Goal: Information Seeking & Learning: Learn about a topic

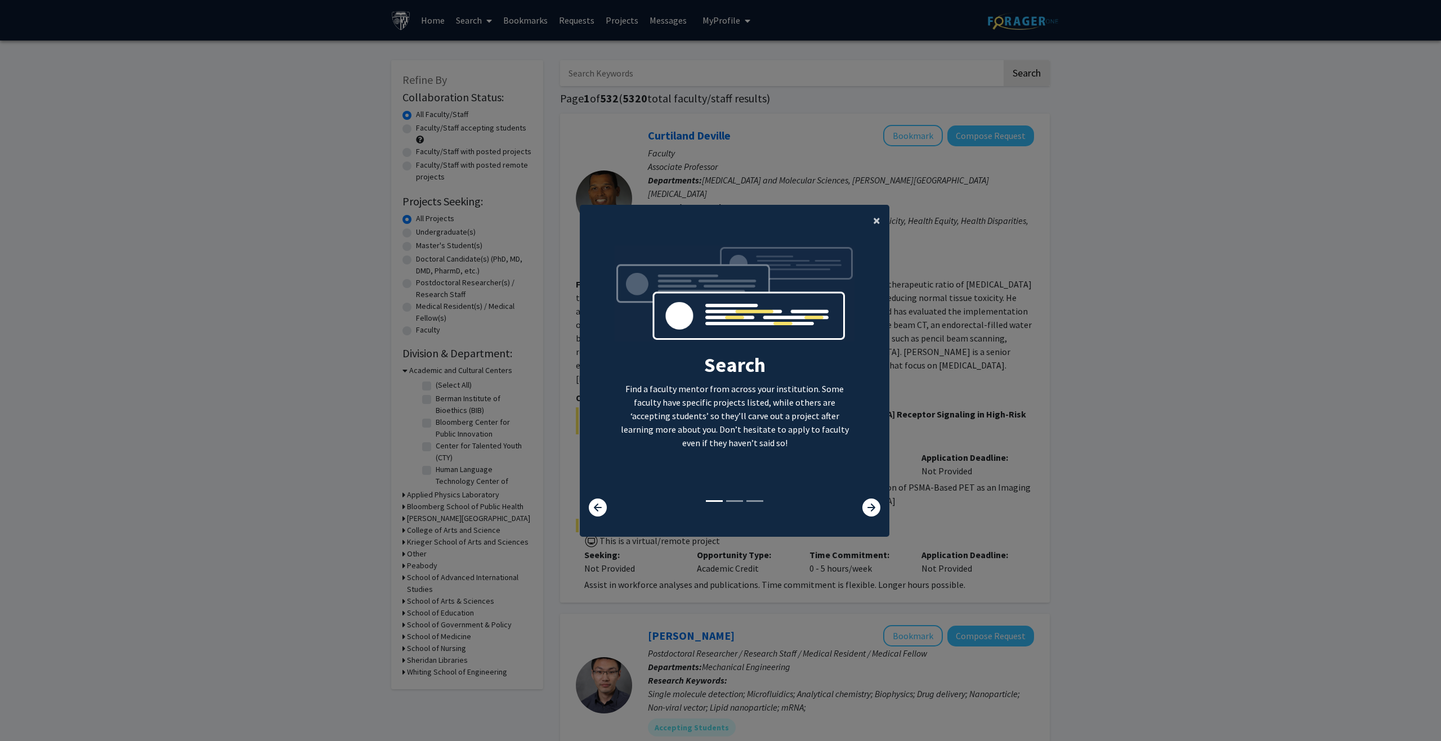
click at [873, 218] on span "×" at bounding box center [876, 220] width 7 height 17
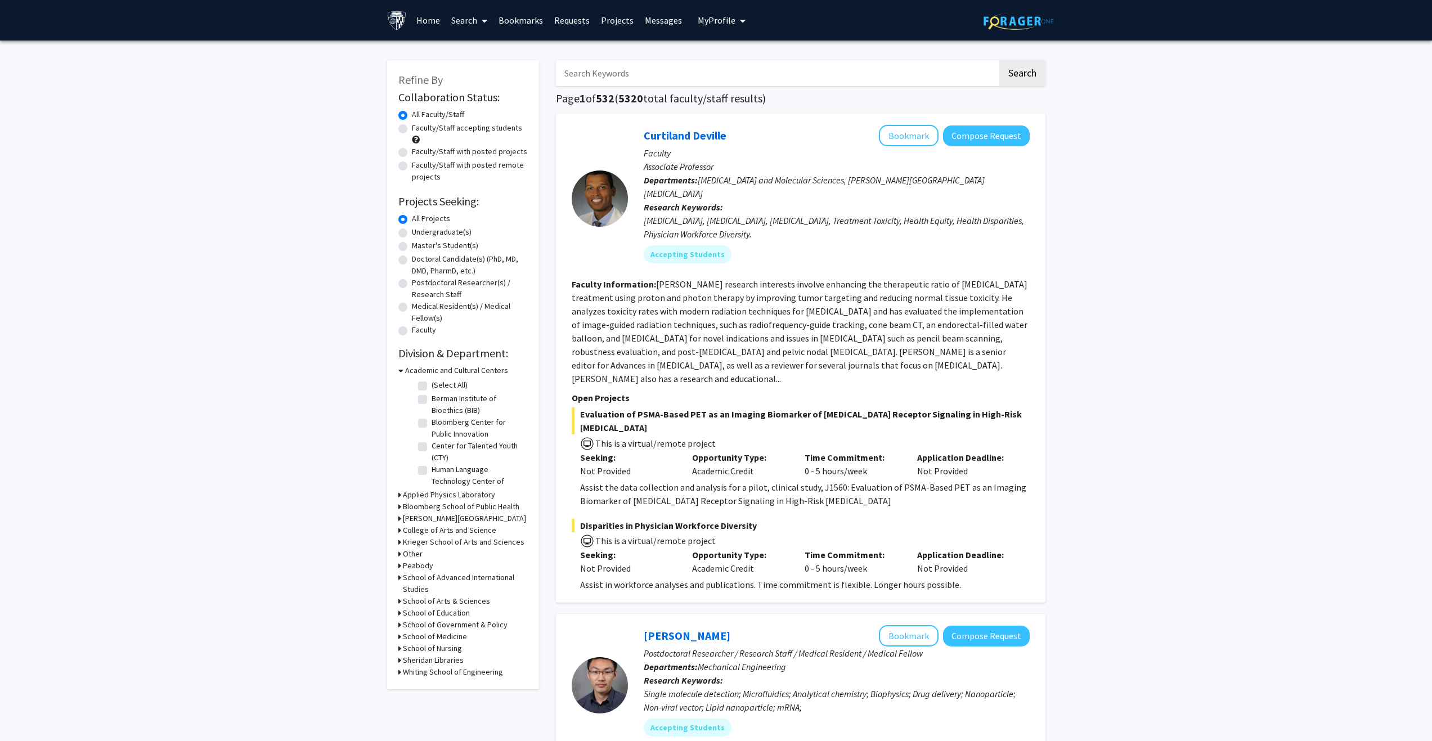
click at [420, 17] on link "Home" at bounding box center [428, 20] width 35 height 39
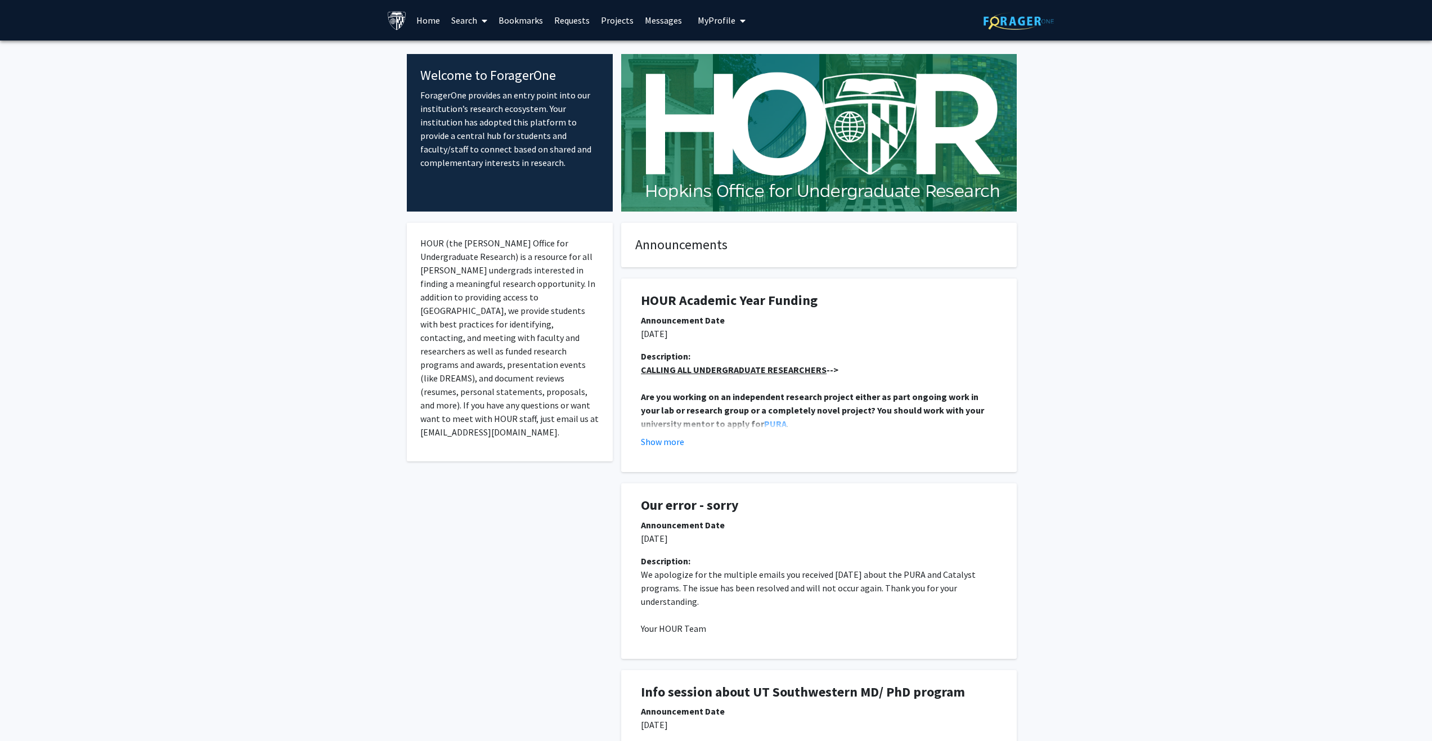
click at [710, 15] on span "My Profile" at bounding box center [717, 20] width 38 height 11
click at [739, 51] on span "[PERSON_NAME]" at bounding box center [768, 52] width 68 height 12
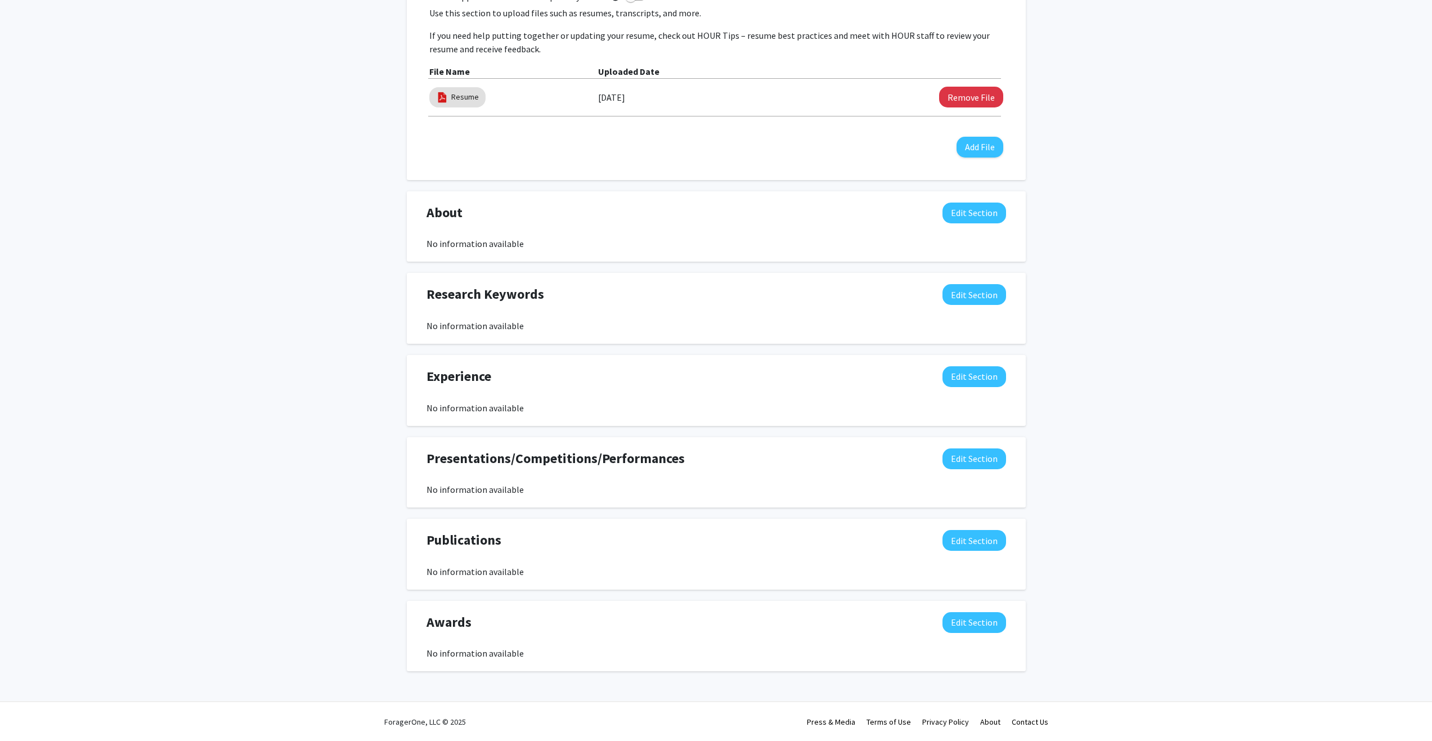
scroll to position [369, 0]
click at [977, 373] on button "Edit Section" at bounding box center [975, 376] width 64 height 21
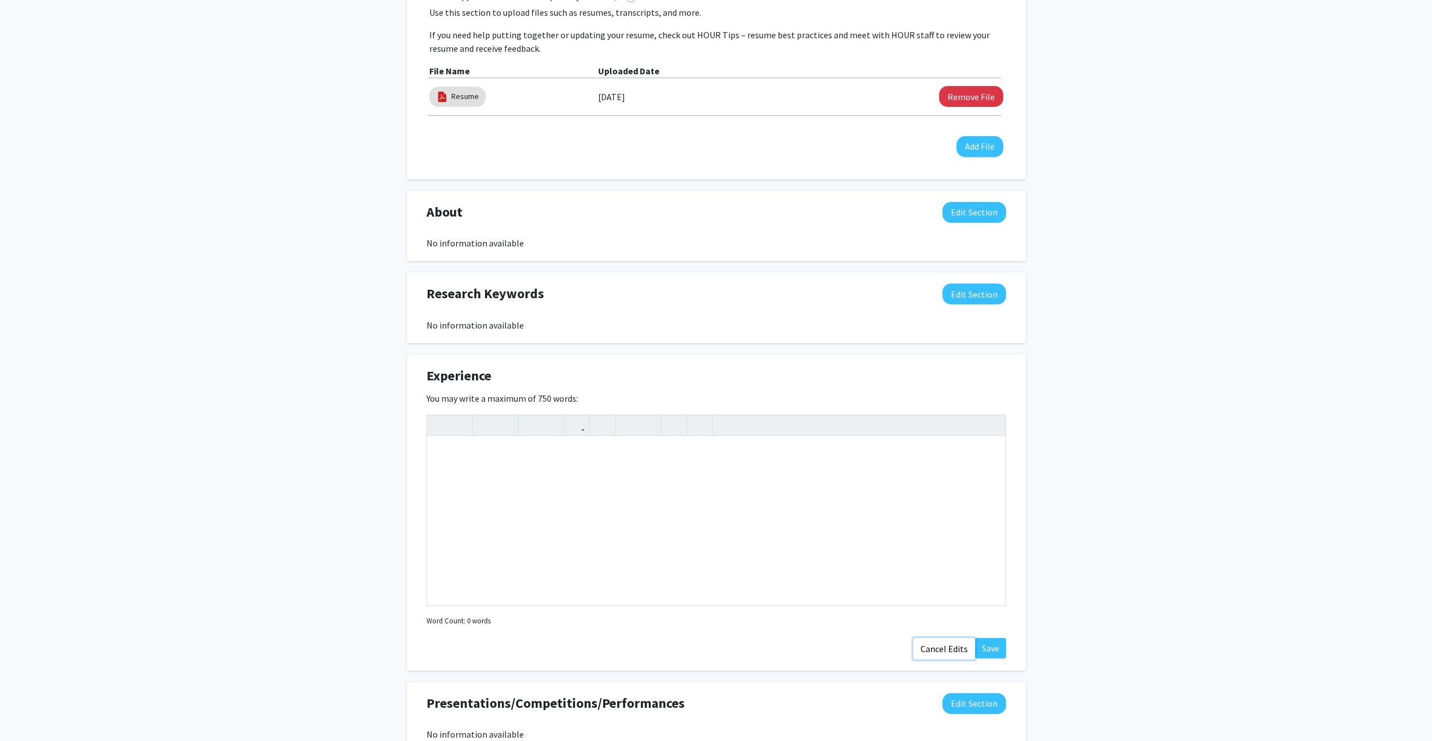
click at [937, 645] on button "Cancel Edits" at bounding box center [944, 648] width 62 height 21
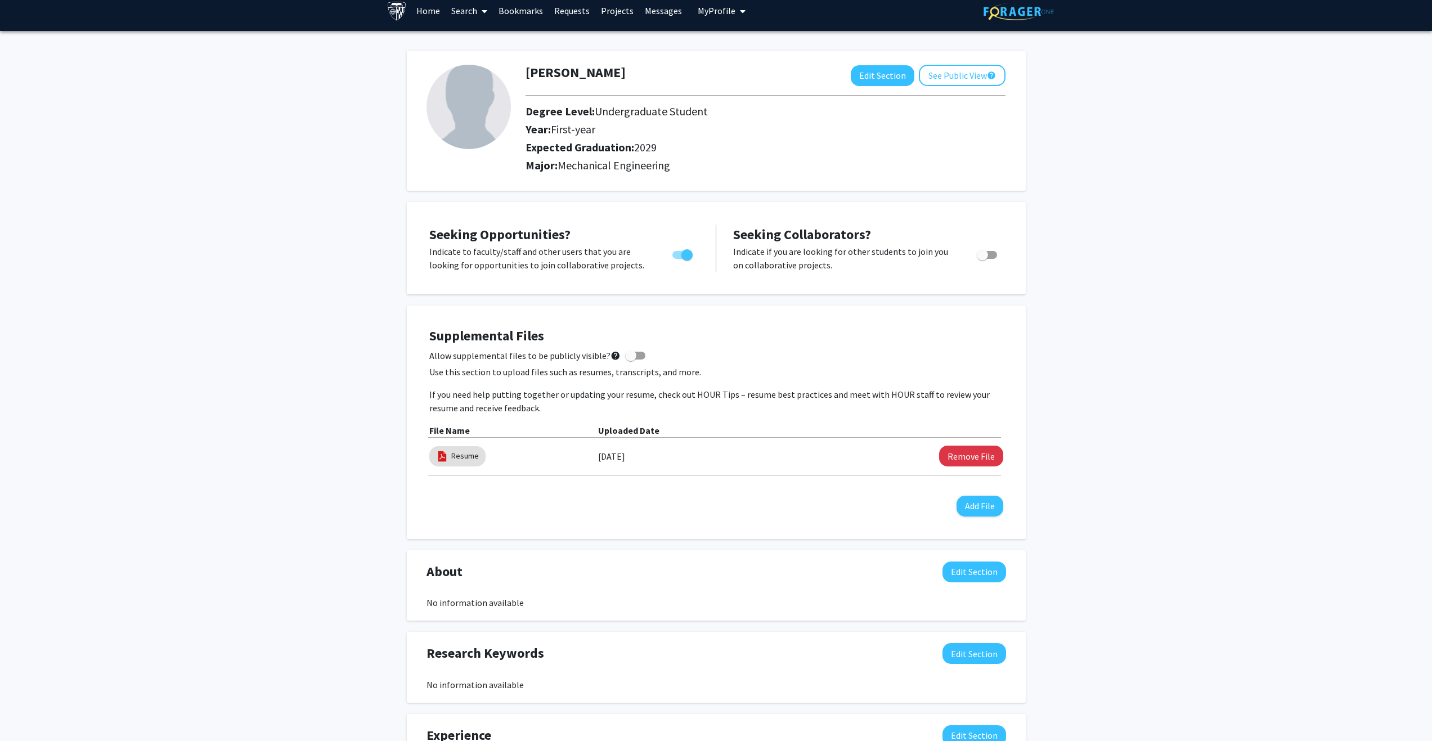
scroll to position [0, 0]
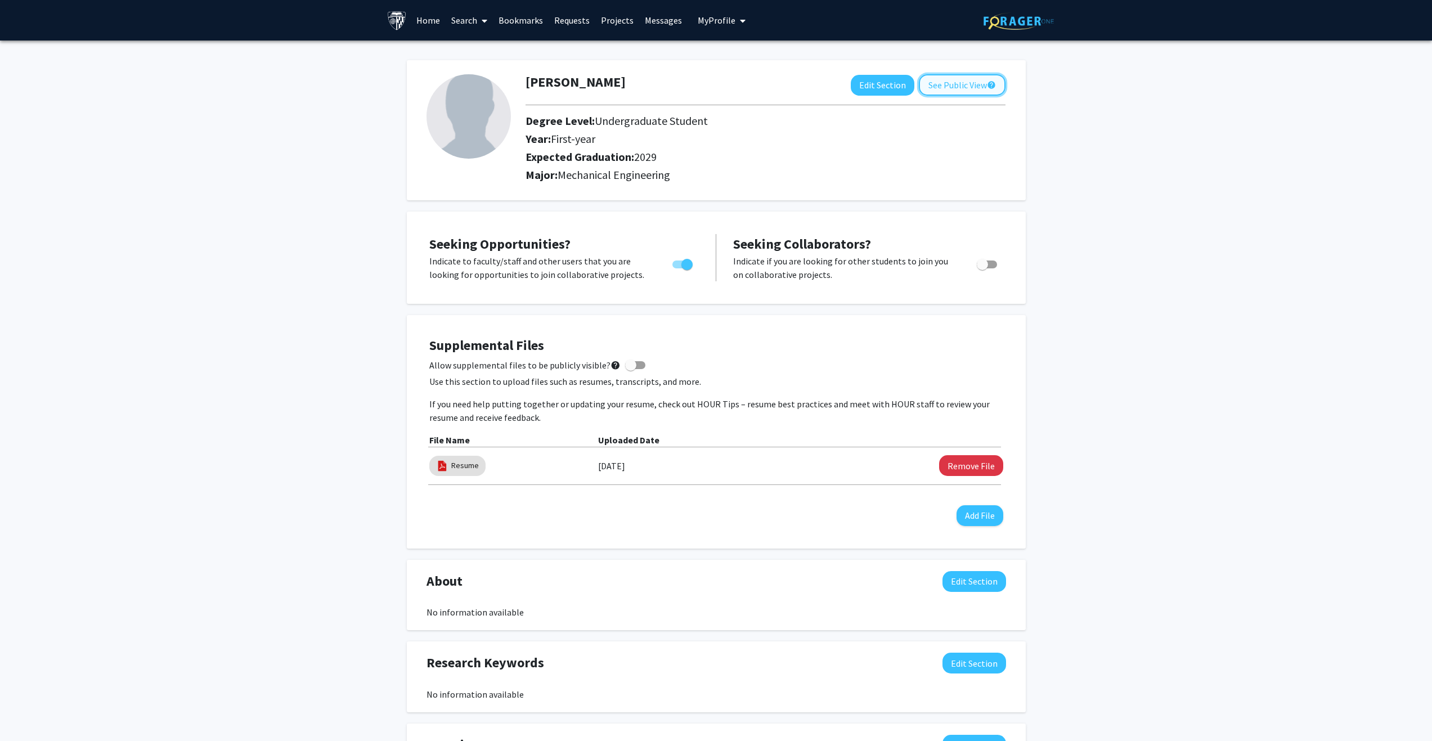
click at [957, 92] on button "See Public View help" at bounding box center [962, 84] width 87 height 21
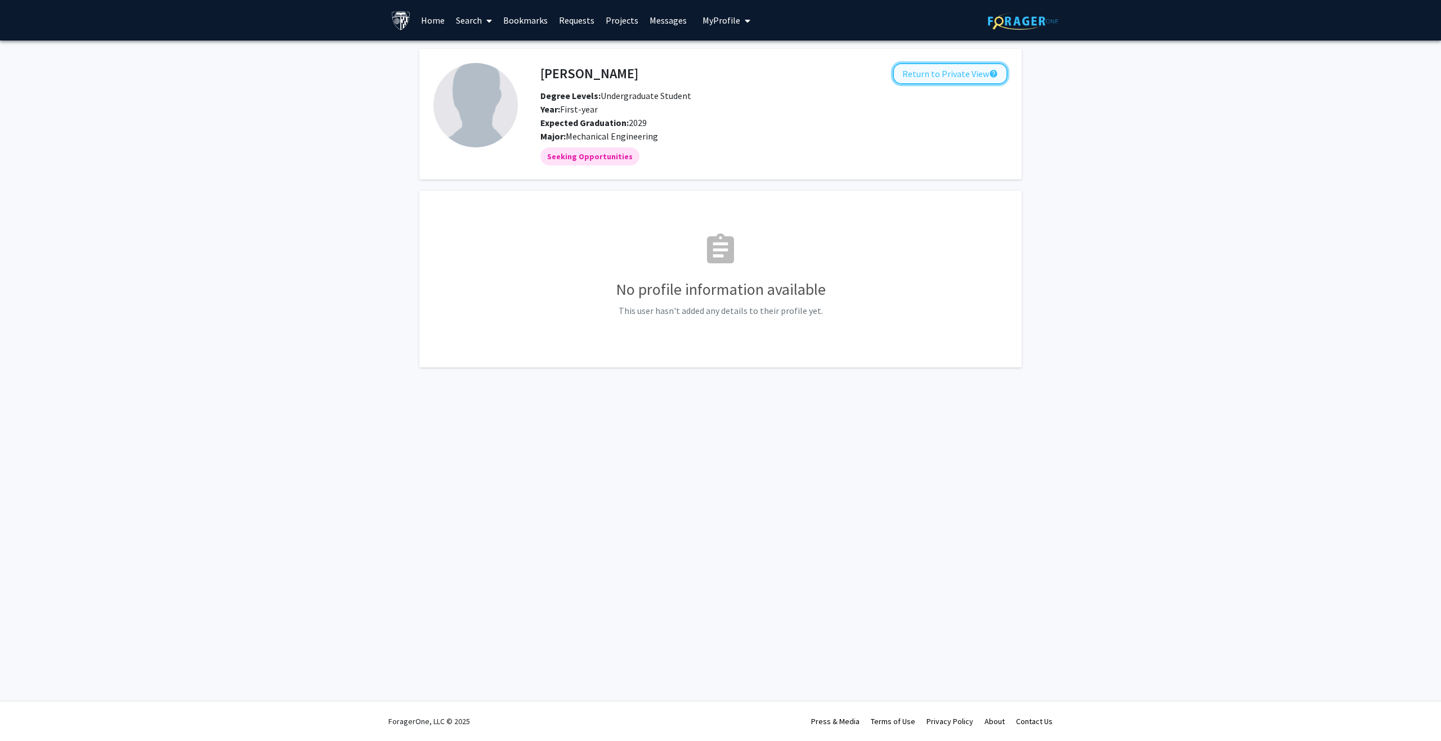
click at [957, 78] on button "Return to Private View help" at bounding box center [950, 73] width 115 height 21
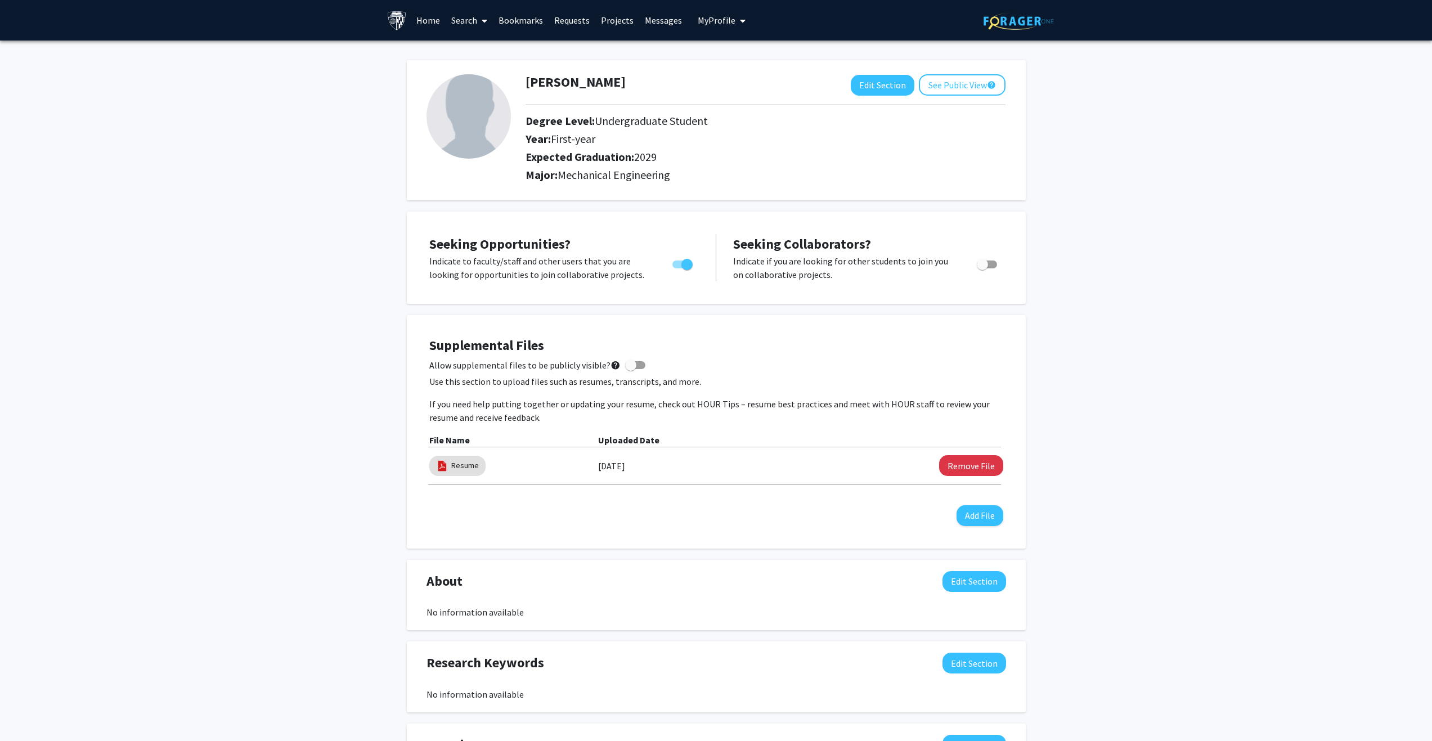
click at [626, 364] on span at bounding box center [630, 365] width 11 height 11
click at [630, 369] on input "Allow supplemental files to be publicly visible? help" at bounding box center [630, 369] width 1 height 1
checkbox input "true"
click at [892, 339] on h4 "Supplemental Files" at bounding box center [716, 346] width 574 height 16
click at [429, 21] on link "Home" at bounding box center [428, 20] width 35 height 39
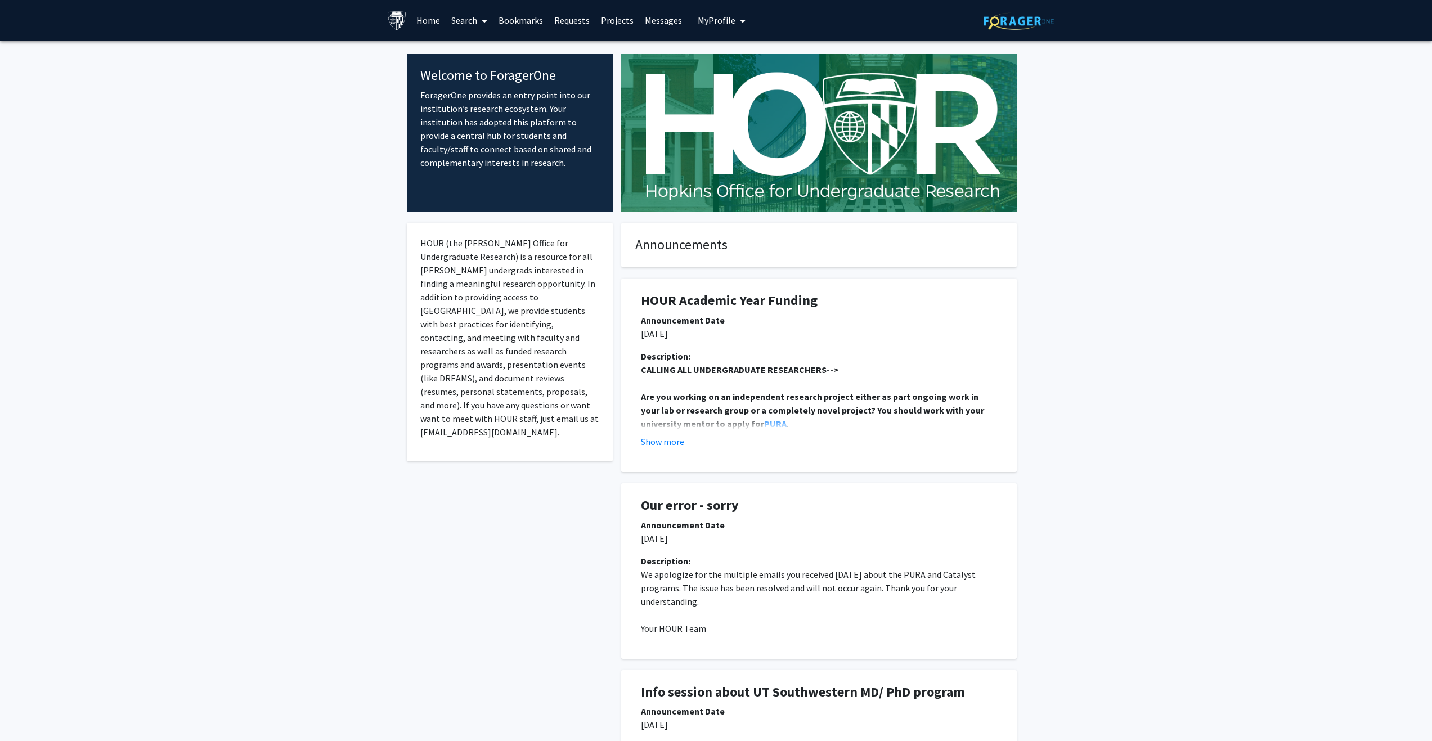
click at [466, 20] on link "Search" at bounding box center [469, 20] width 47 height 39
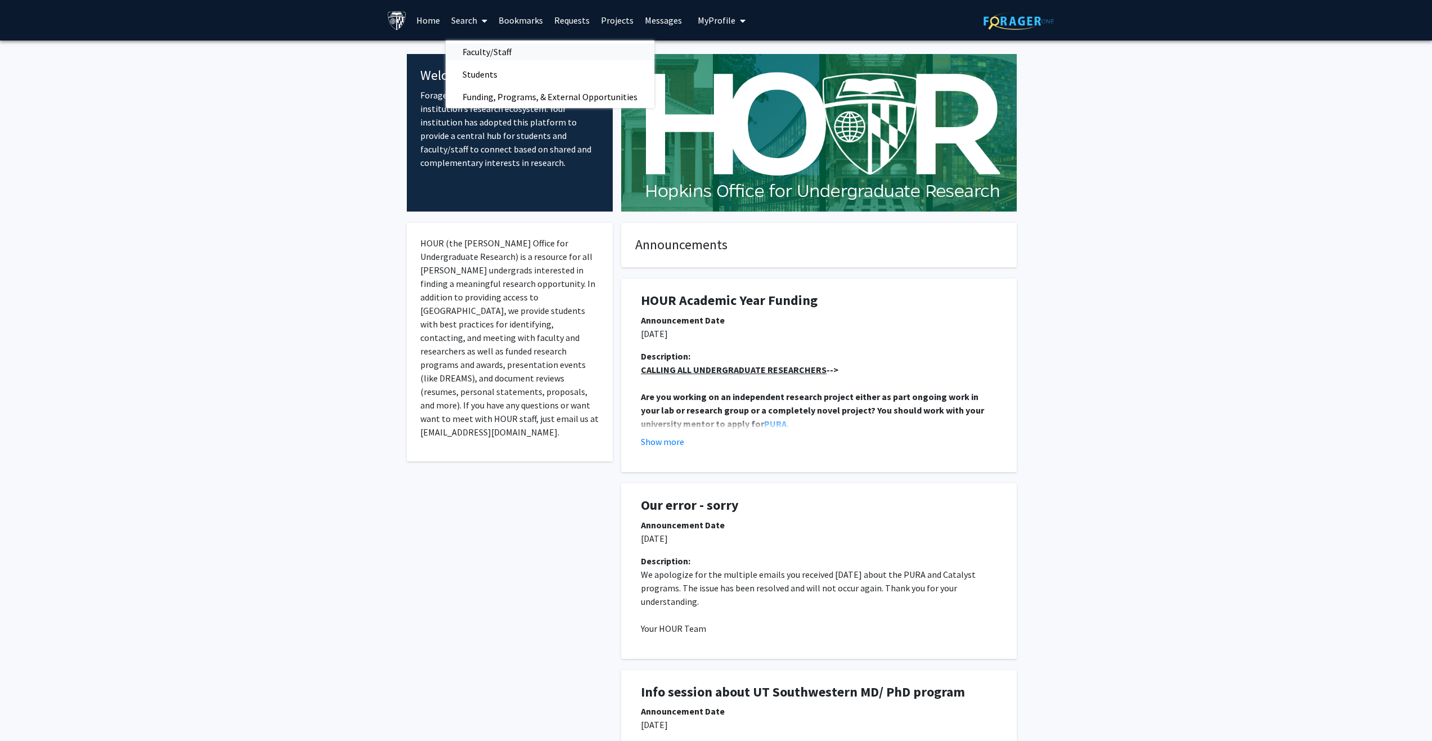
click at [497, 56] on span "Faculty/Staff" at bounding box center [487, 52] width 83 height 23
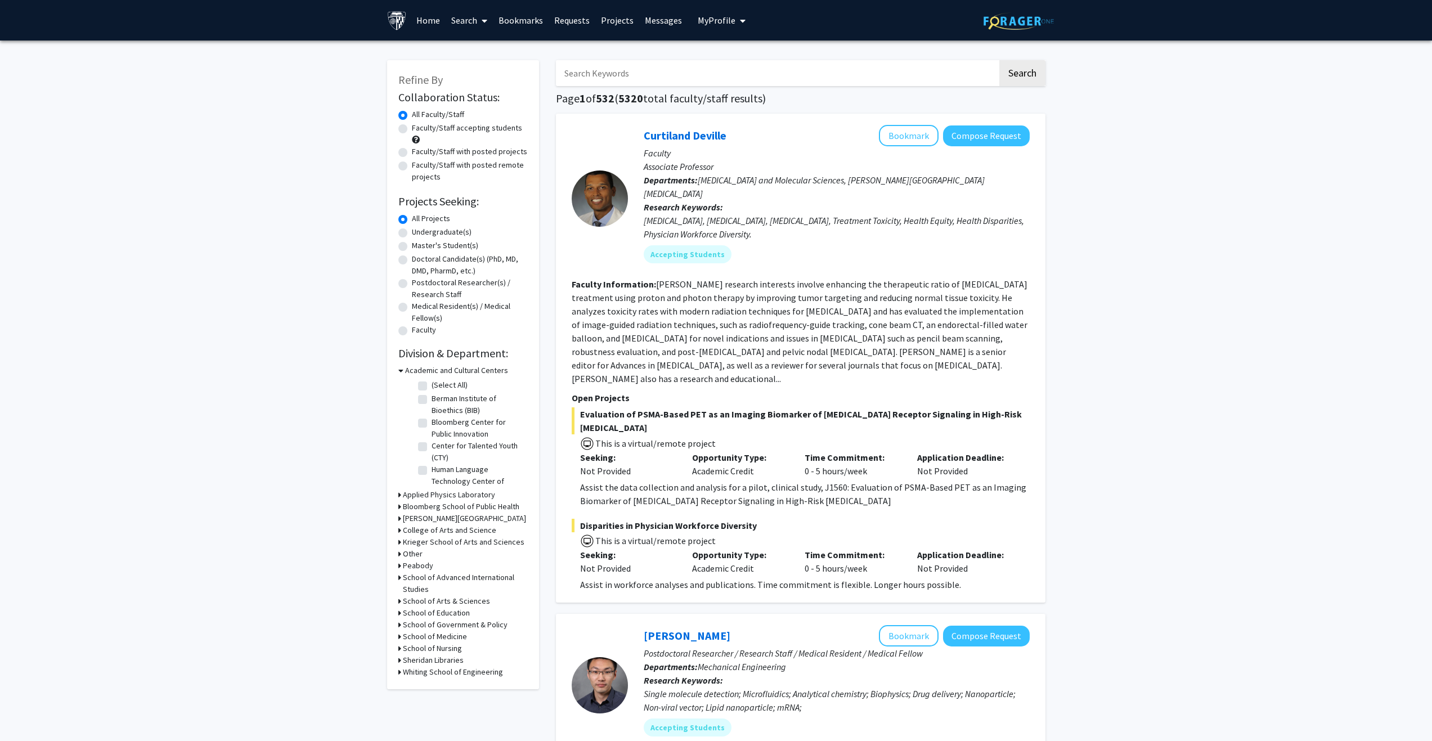
click at [412, 233] on label "Undergraduate(s)" at bounding box center [442, 232] width 60 height 12
click at [412, 233] on input "Undergraduate(s)" at bounding box center [415, 229] width 7 height 7
radio input "true"
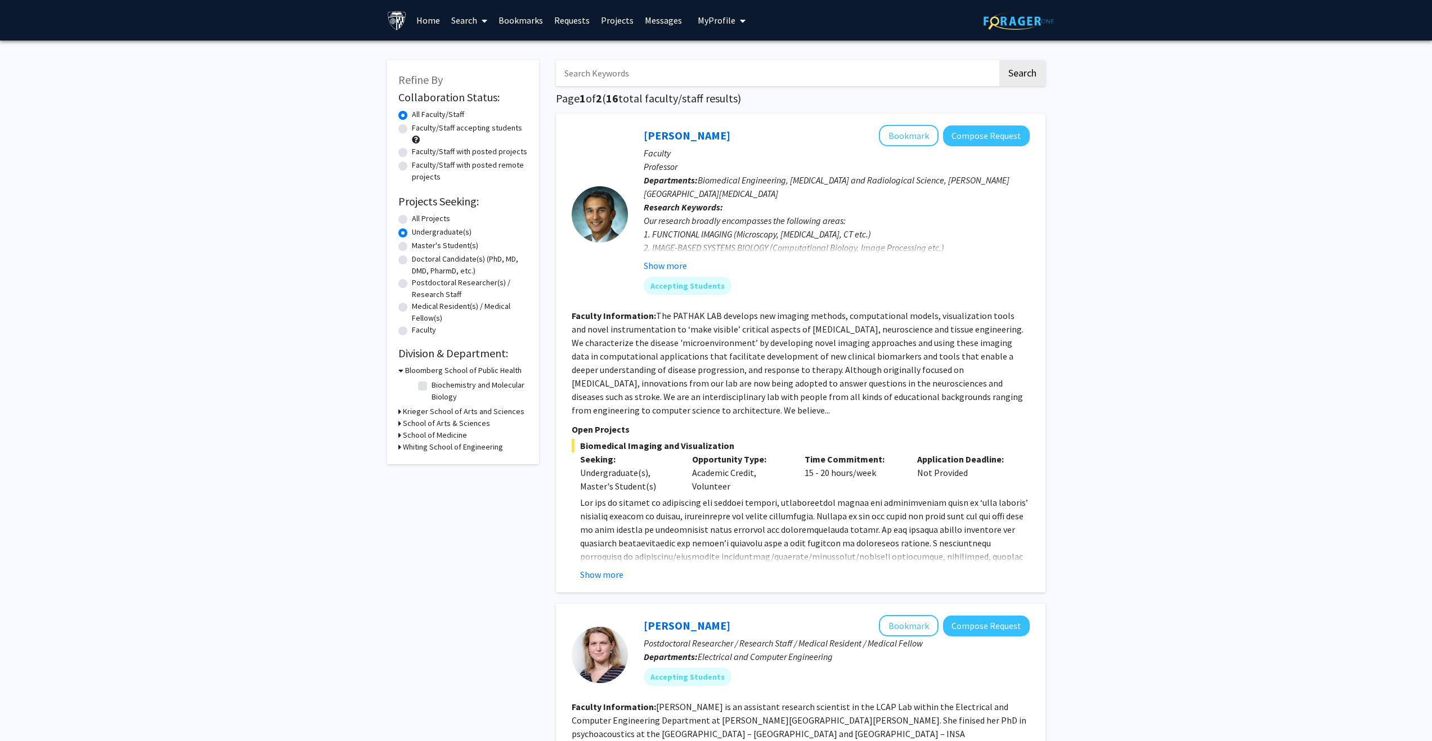
click at [455, 125] on label "Faculty/Staff accepting students" at bounding box center [467, 128] width 110 height 12
click at [419, 125] on input "Faculty/Staff accepting students" at bounding box center [415, 125] width 7 height 7
radio input "true"
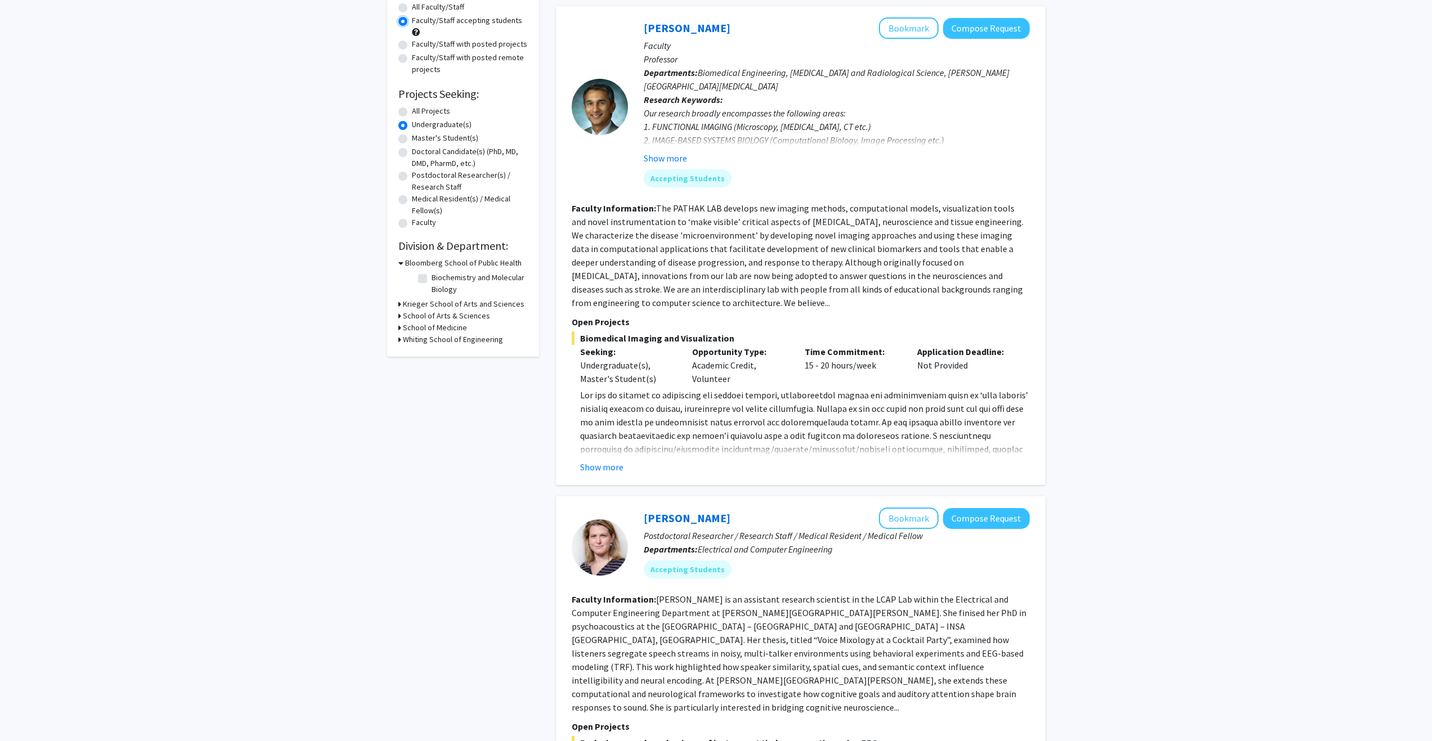
scroll to position [113, 0]
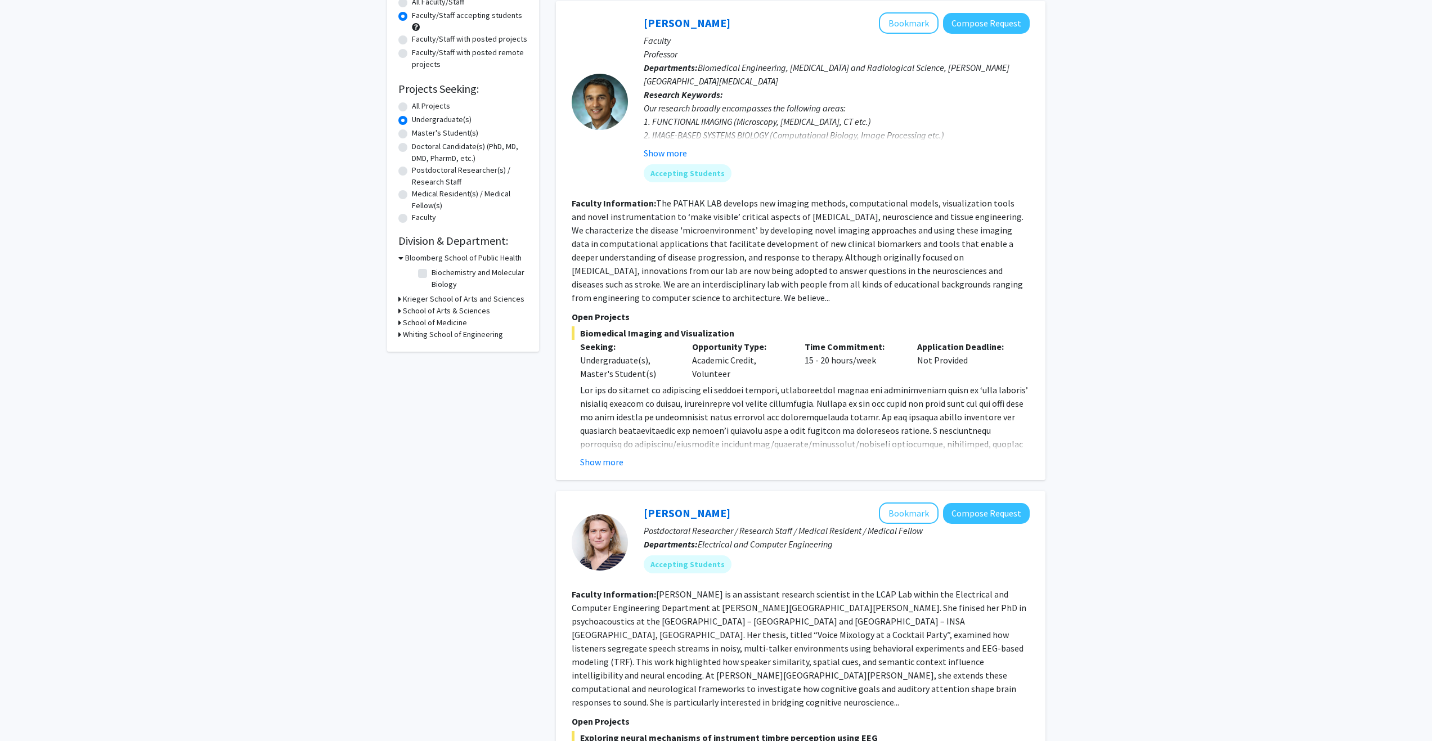
click at [433, 338] on h3 "Whiting School of Engineering" at bounding box center [453, 335] width 100 height 12
click at [432, 390] on label "Mechanical Engineering" at bounding box center [471, 386] width 79 height 12
click at [432, 388] on input "Mechanical Engineering" at bounding box center [435, 383] width 7 height 7
checkbox input "true"
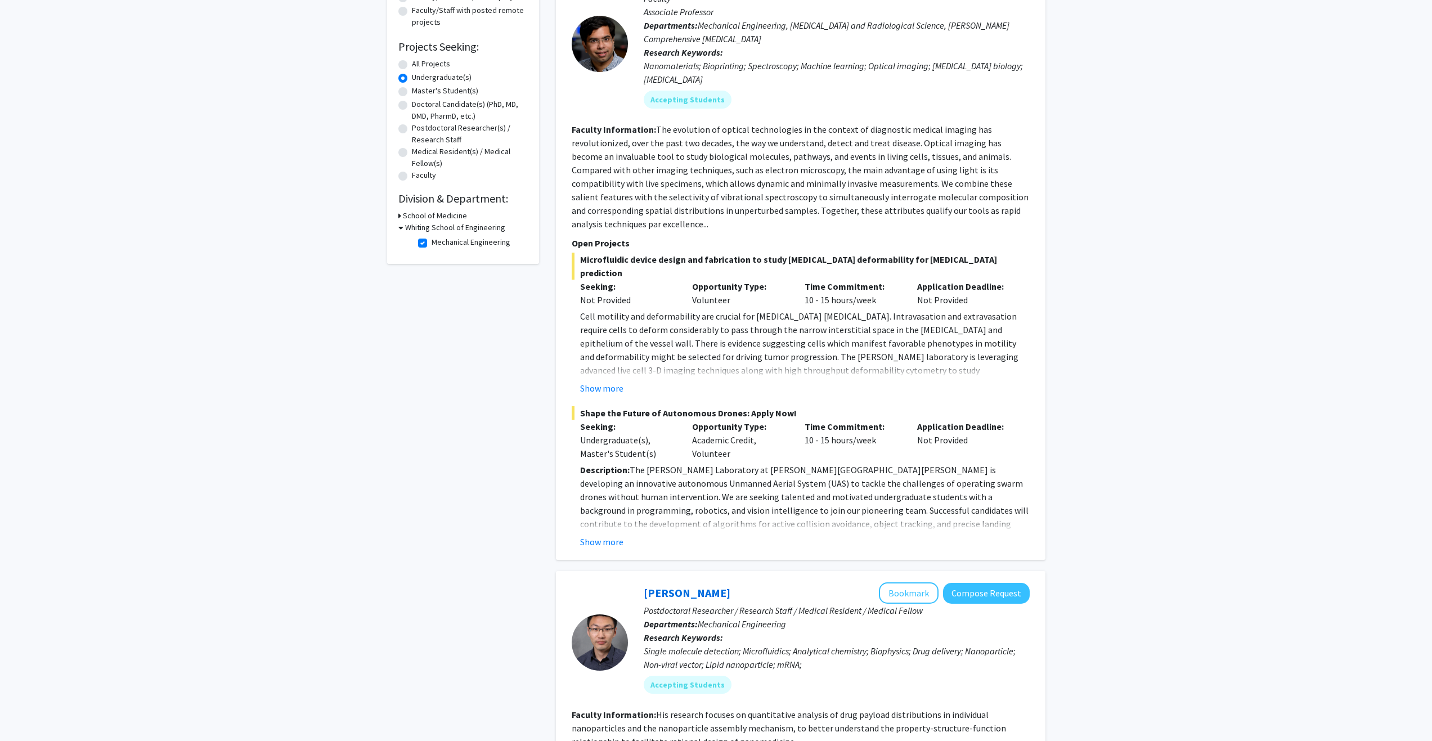
scroll to position [169, 0]
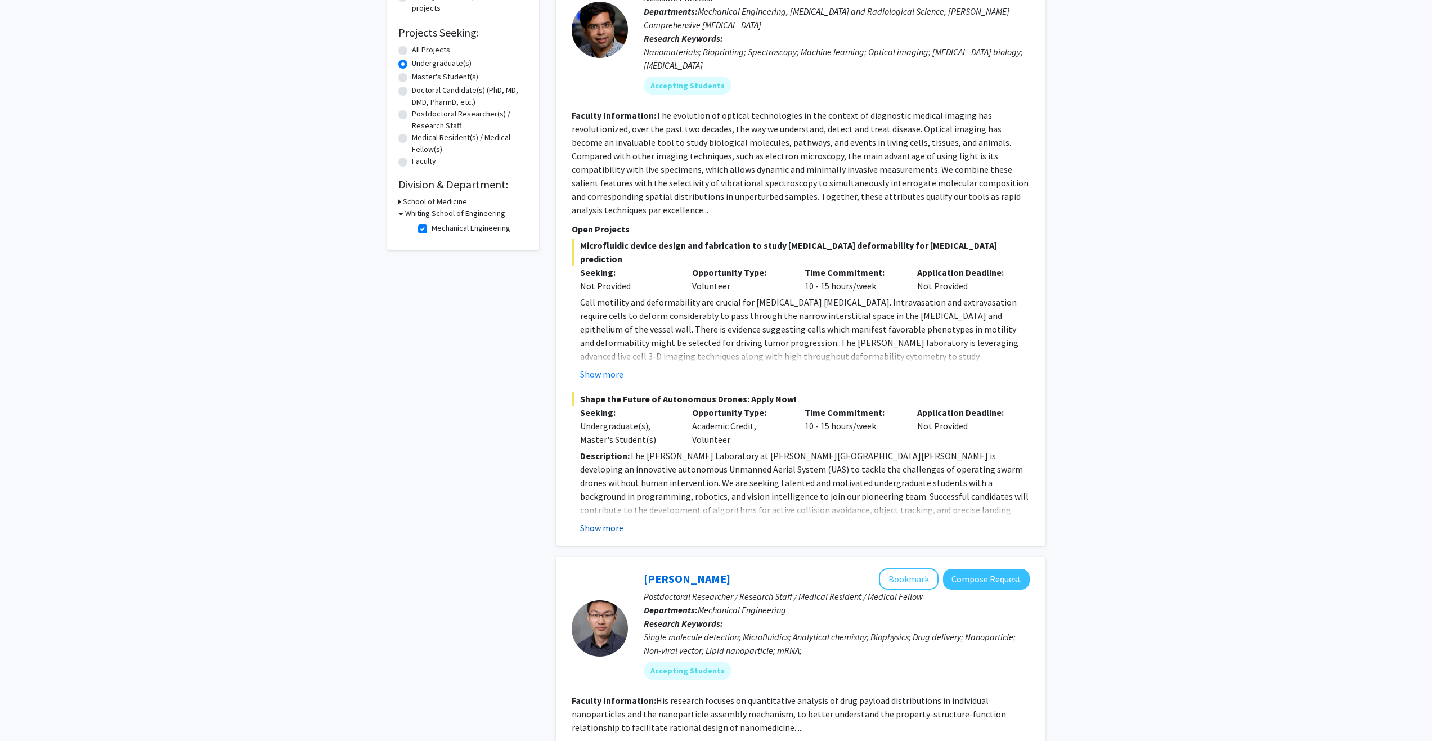
click at [609, 521] on button "Show more" at bounding box center [601, 528] width 43 height 14
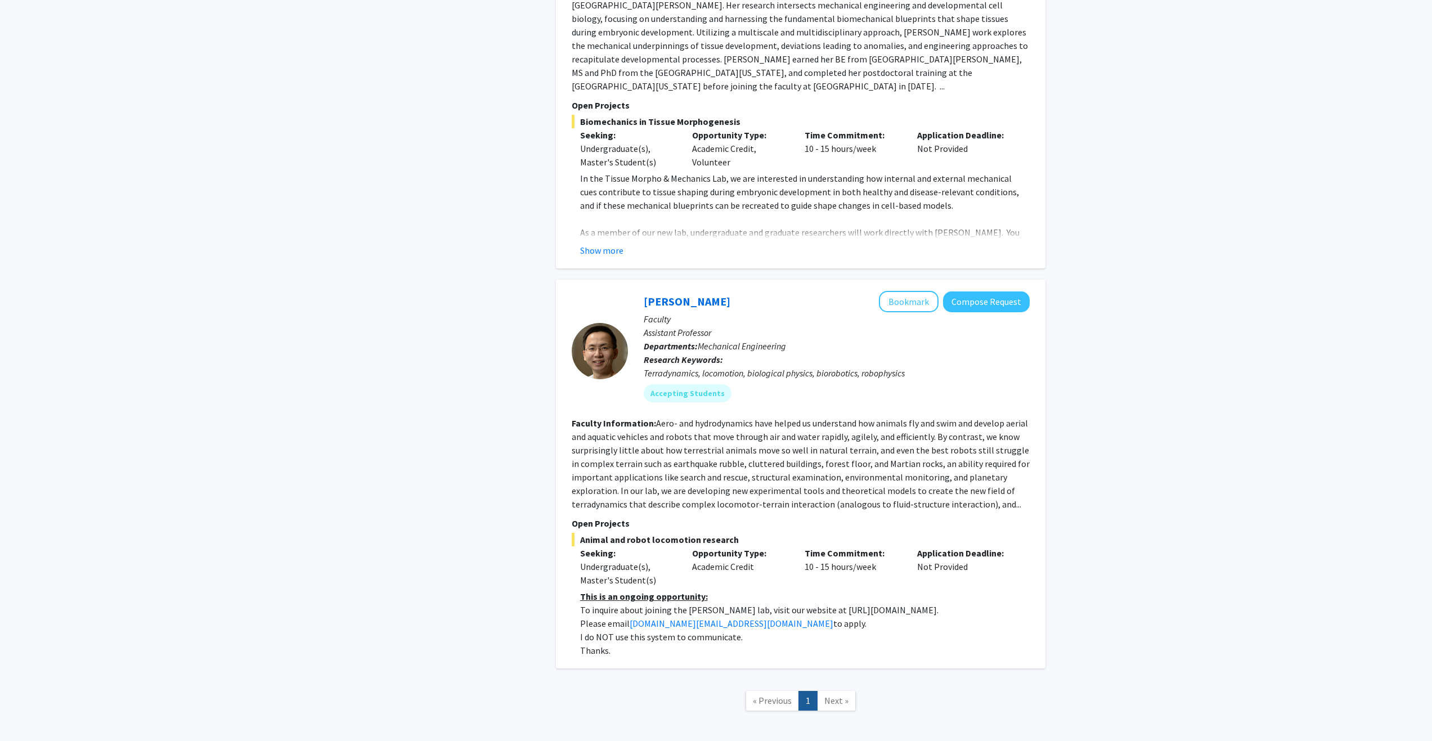
scroll to position [1898, 0]
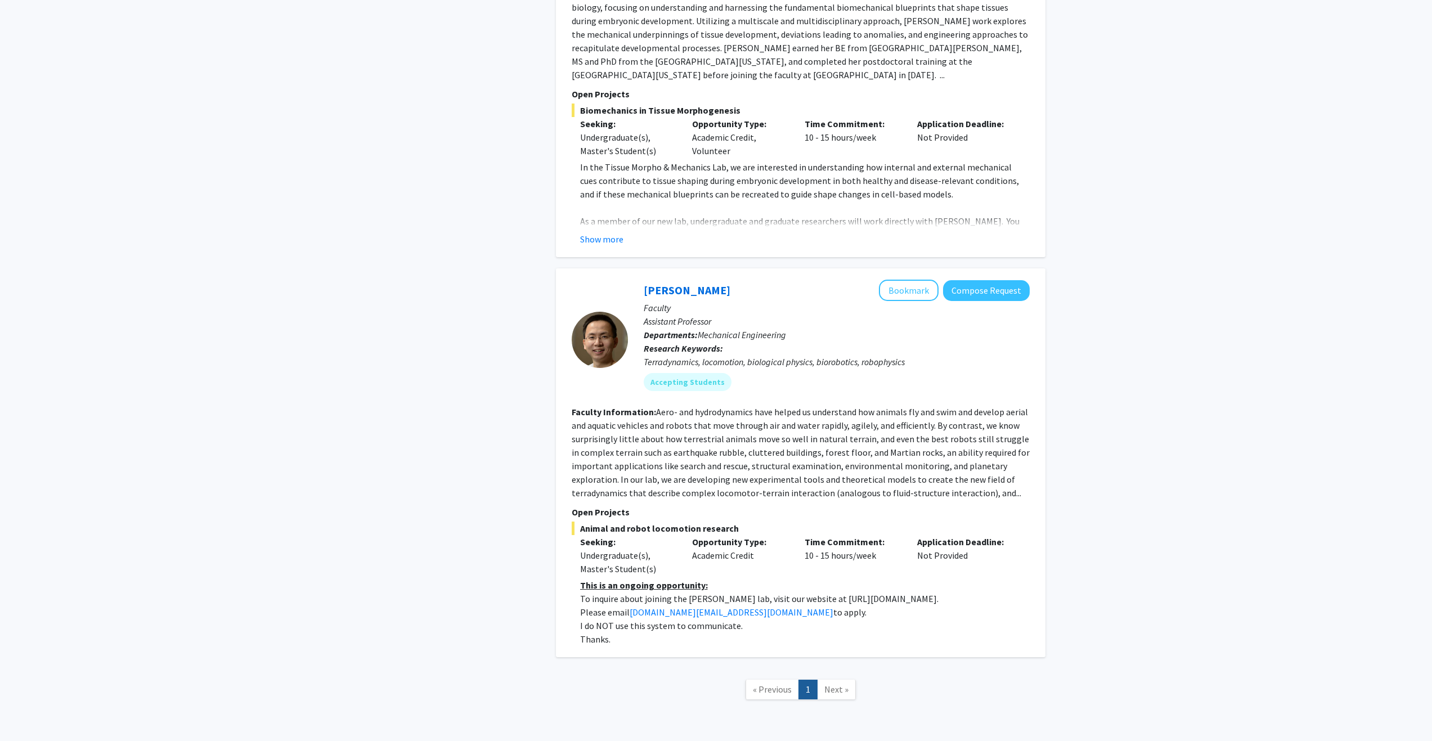
click at [835, 684] on span "Next »" at bounding box center [836, 689] width 24 height 11
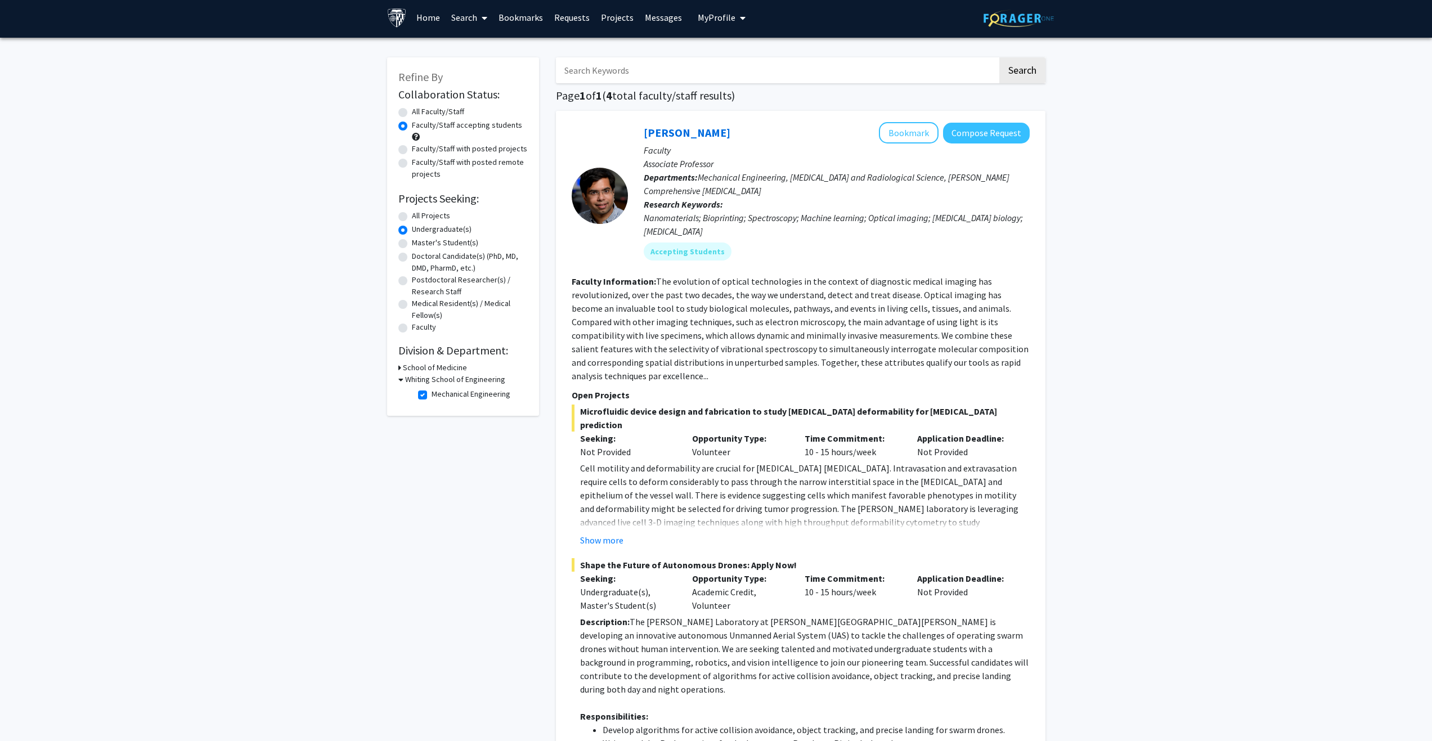
scroll to position [0, 0]
